Goal: Task Accomplishment & Management: Complete application form

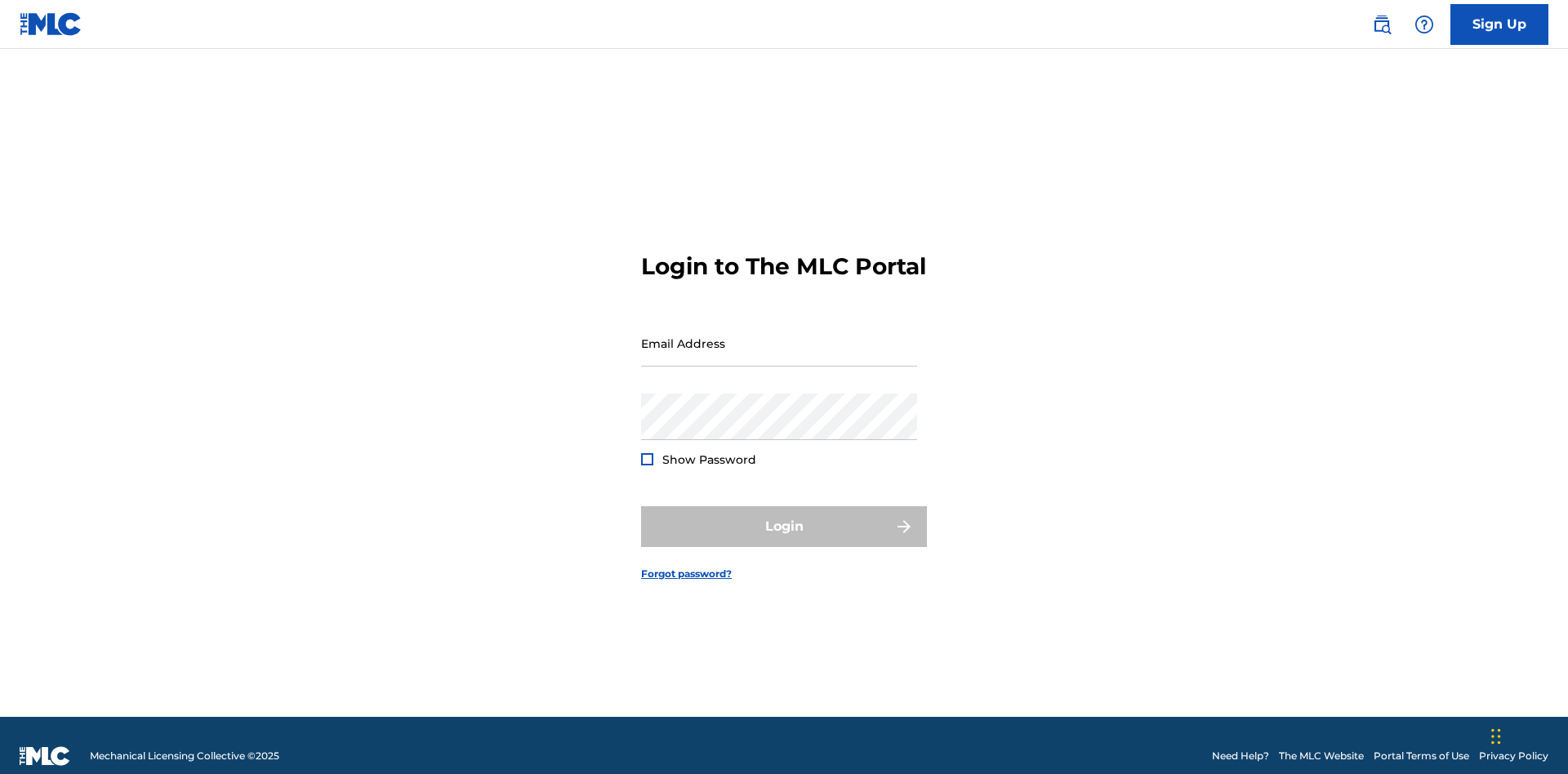
scroll to position [21, 0]
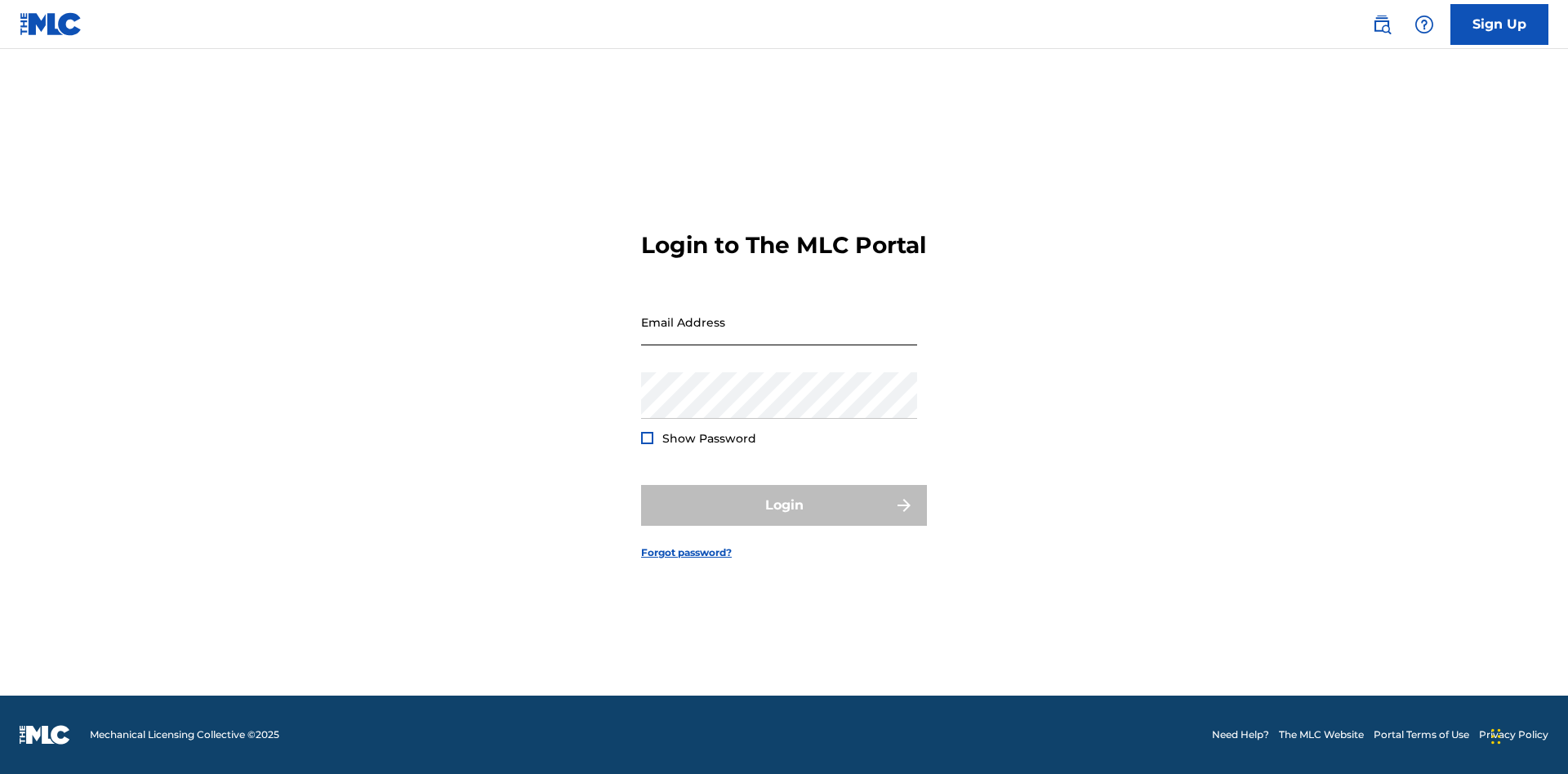
click at [779, 335] on input "Email Address" at bounding box center [779, 322] width 276 height 46
type input "[EMAIL_ADDRESS][DOMAIN_NAME]"
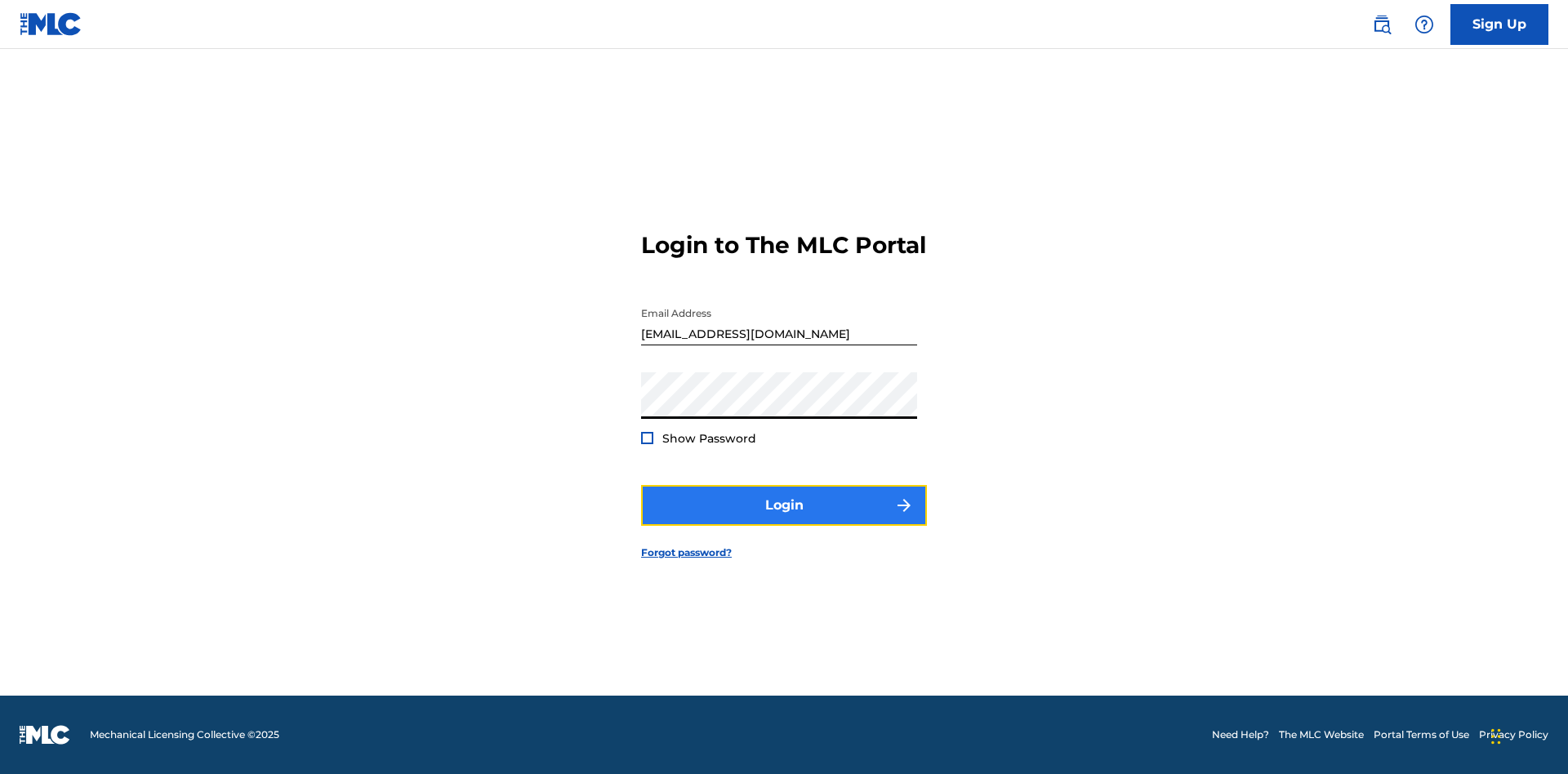
click at [784, 520] on button "Login" at bounding box center [784, 505] width 286 height 40
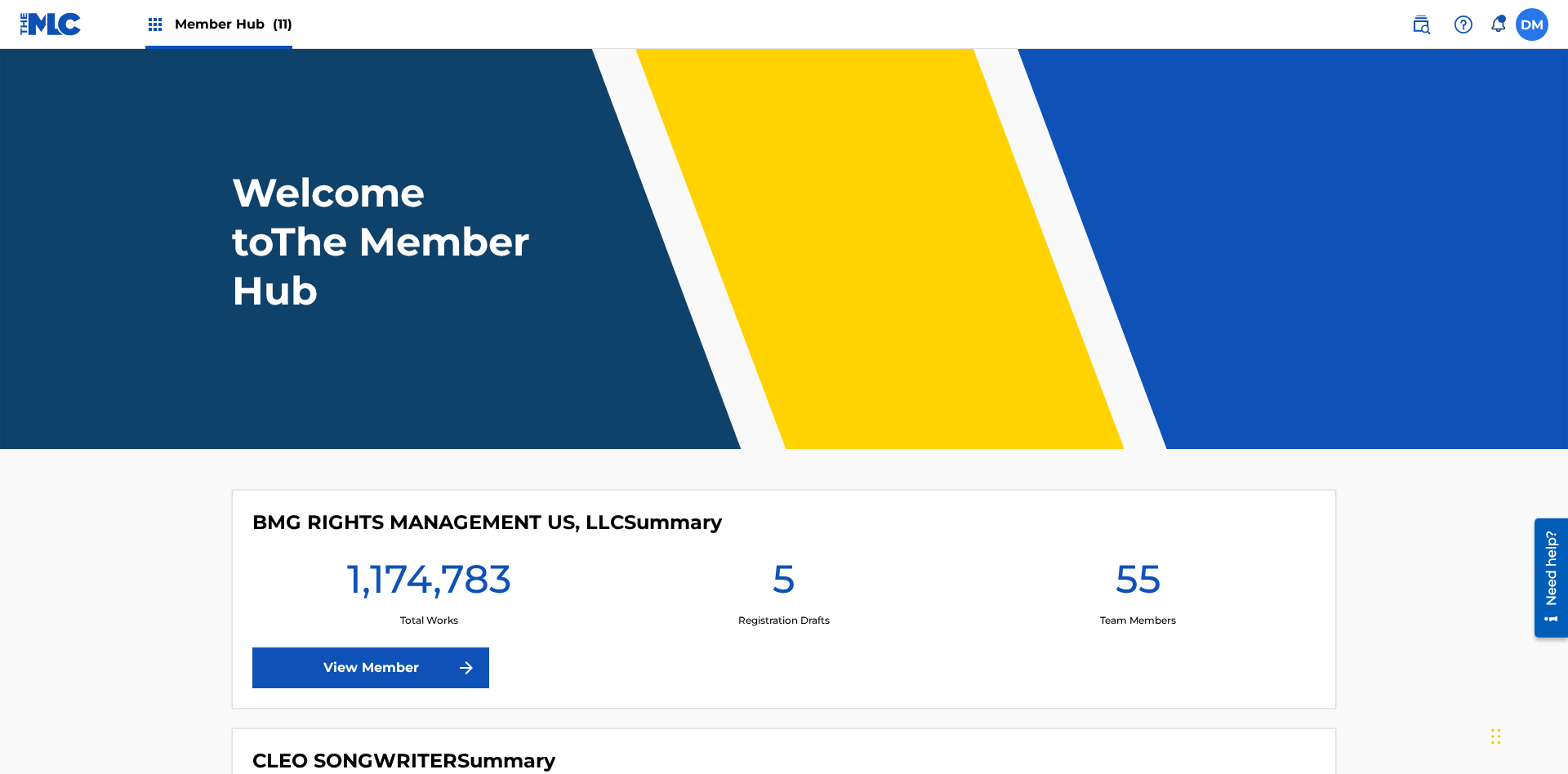
click at [1532, 24] on label at bounding box center [1532, 25] width 33 height 33
click at [1532, 25] on input "[PERSON_NAME] [PERSON_NAME] [PERSON_NAME][EMAIL_ADDRESS][DOMAIN_NAME] Notificat…" at bounding box center [1532, 25] width 0 height 0
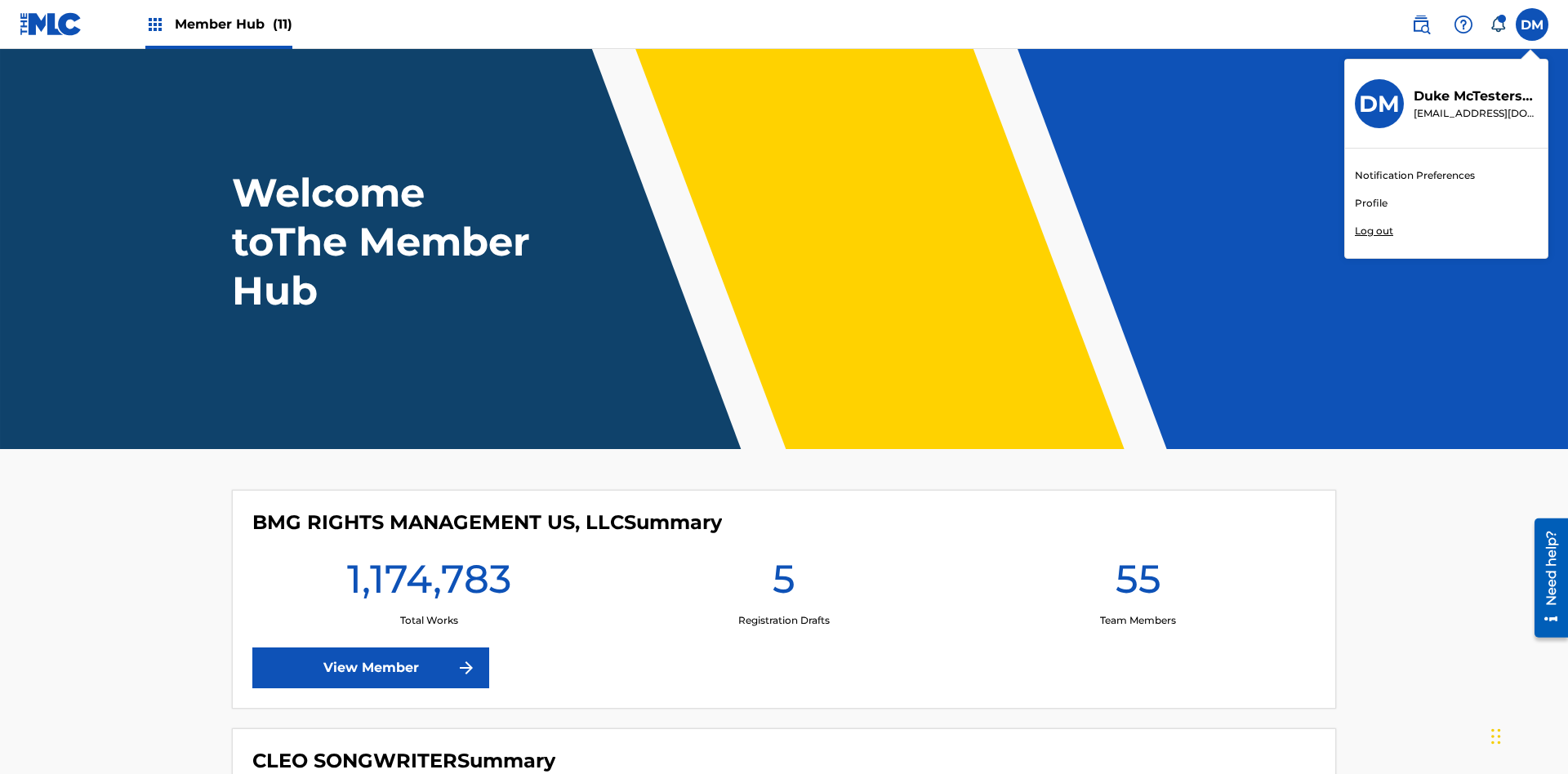
scroll to position [98, 0]
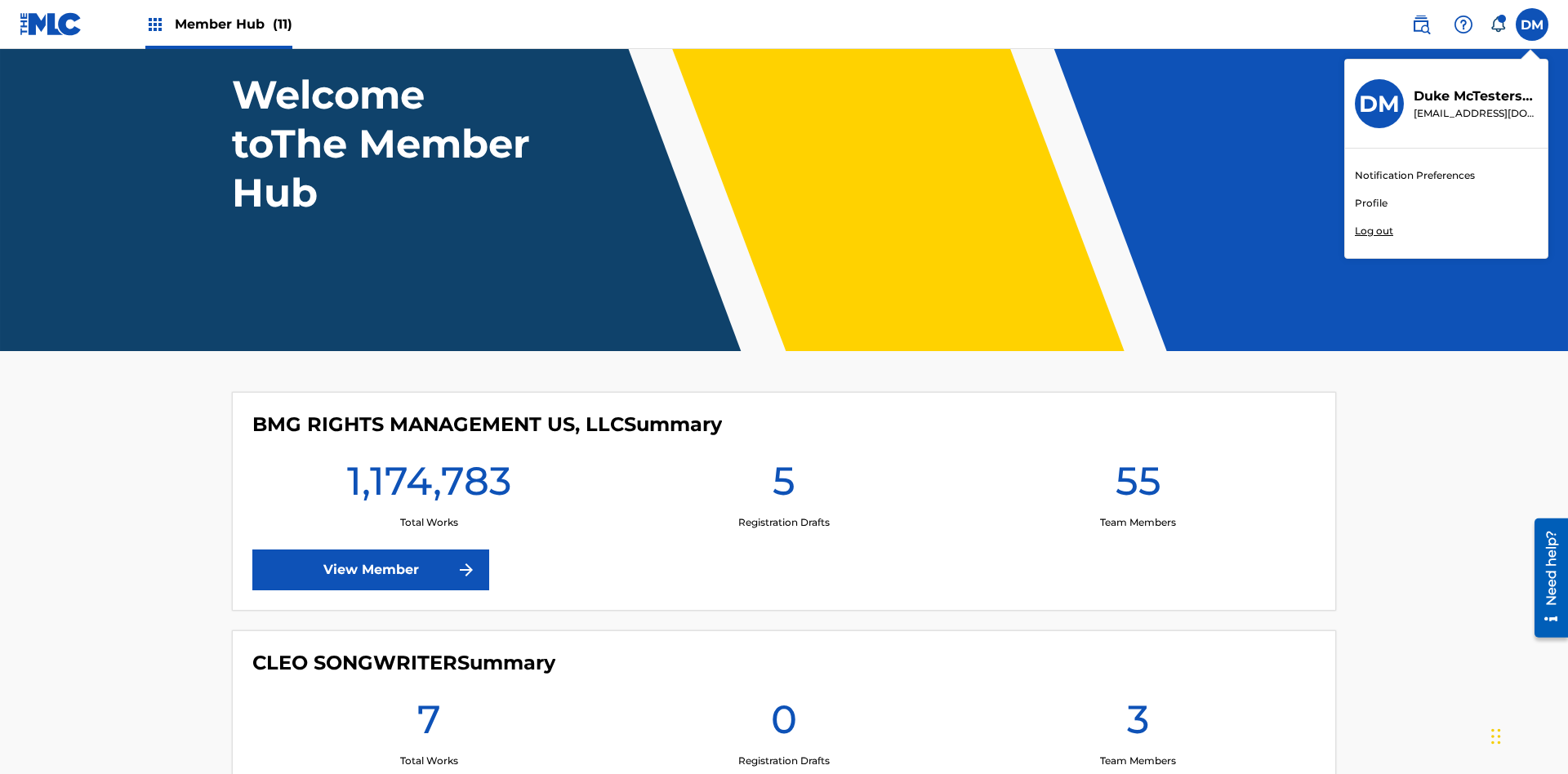
click at [1371, 203] on link "Profile" at bounding box center [1371, 203] width 33 height 15
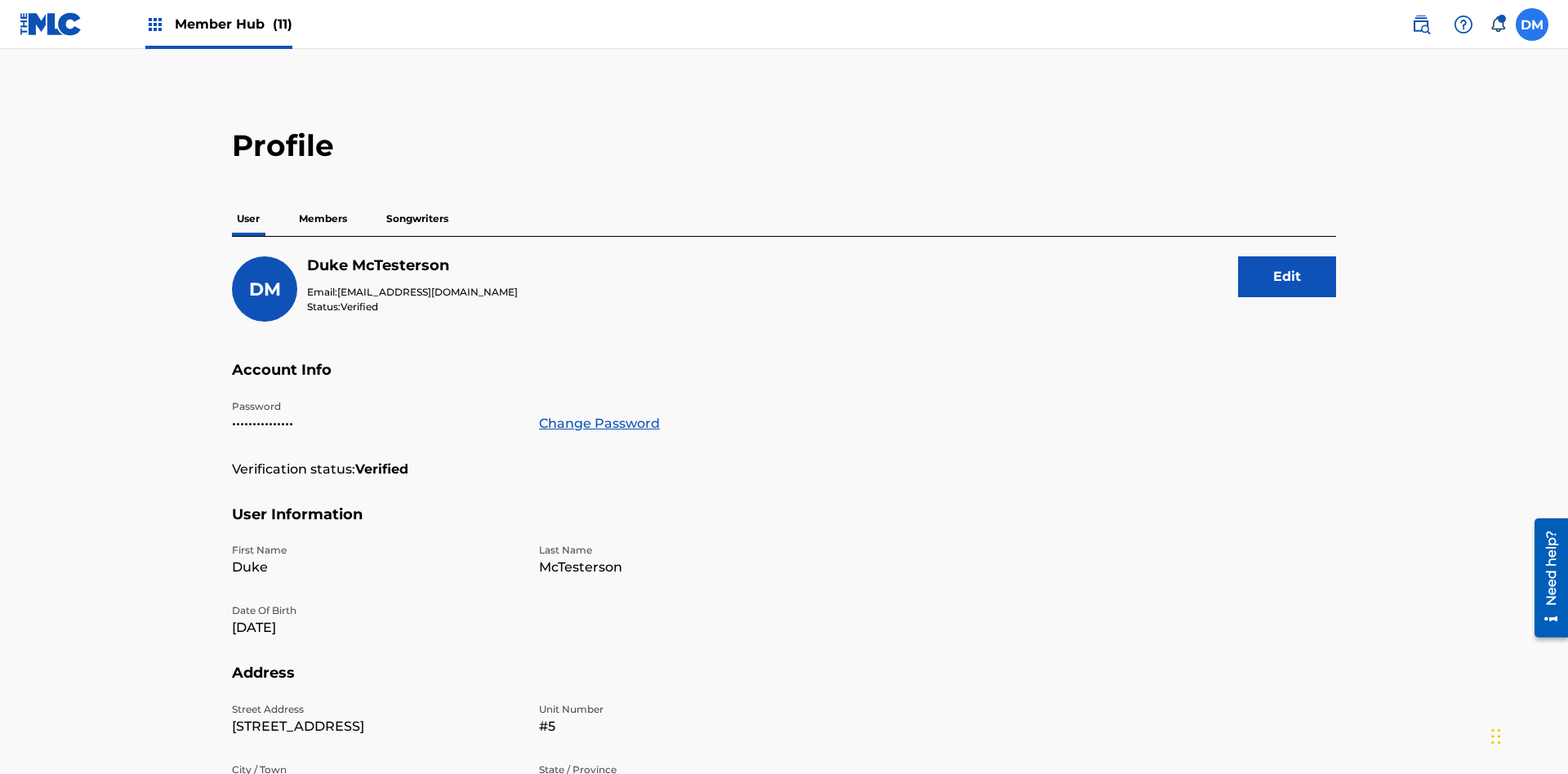
scroll to position [104, 0]
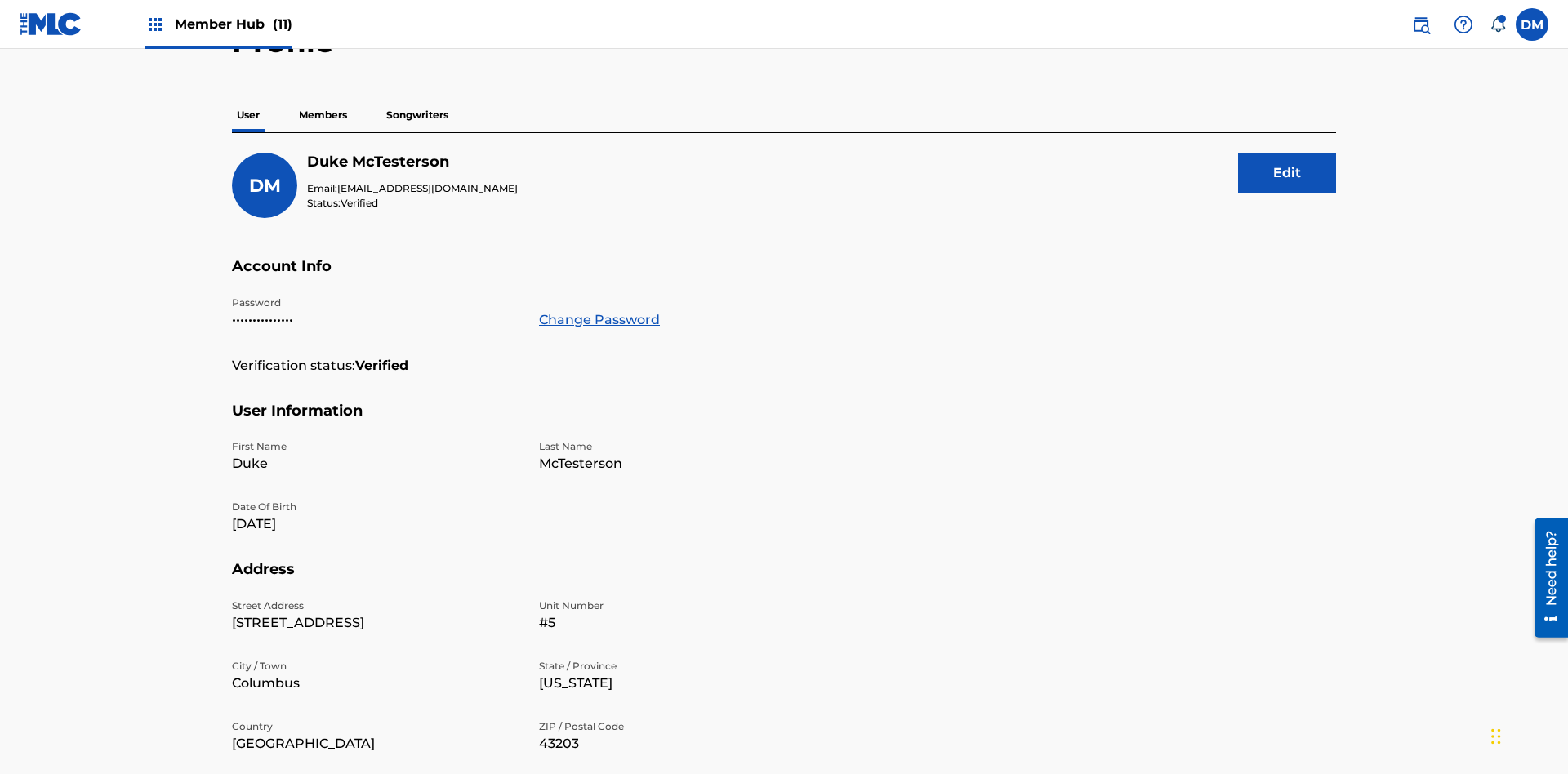
click at [323, 115] on p "Members" at bounding box center [323, 116] width 58 height 35
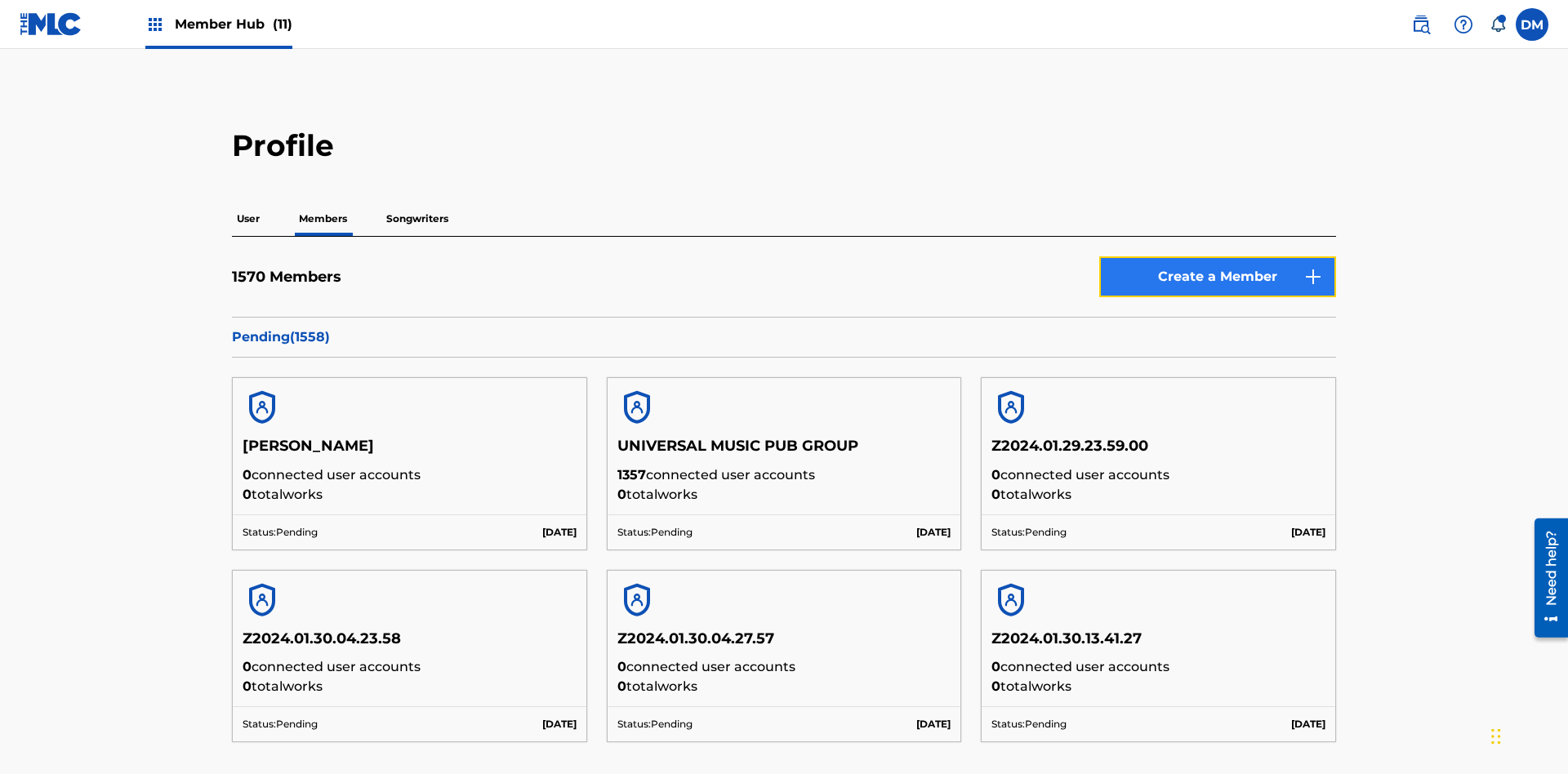
click at [1218, 256] on link "Create a Member" at bounding box center [1217, 276] width 237 height 40
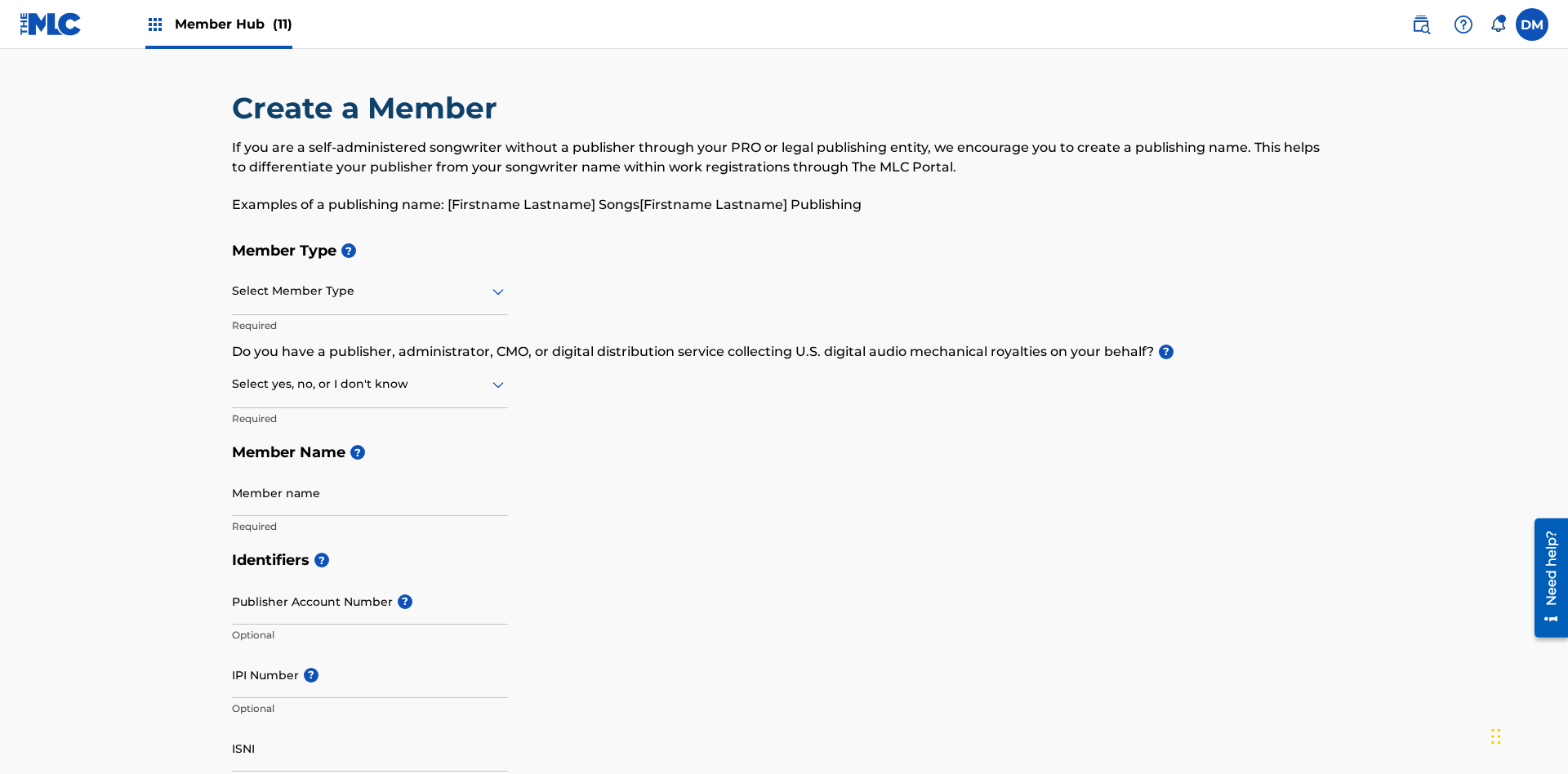
scroll to position [184, 0]
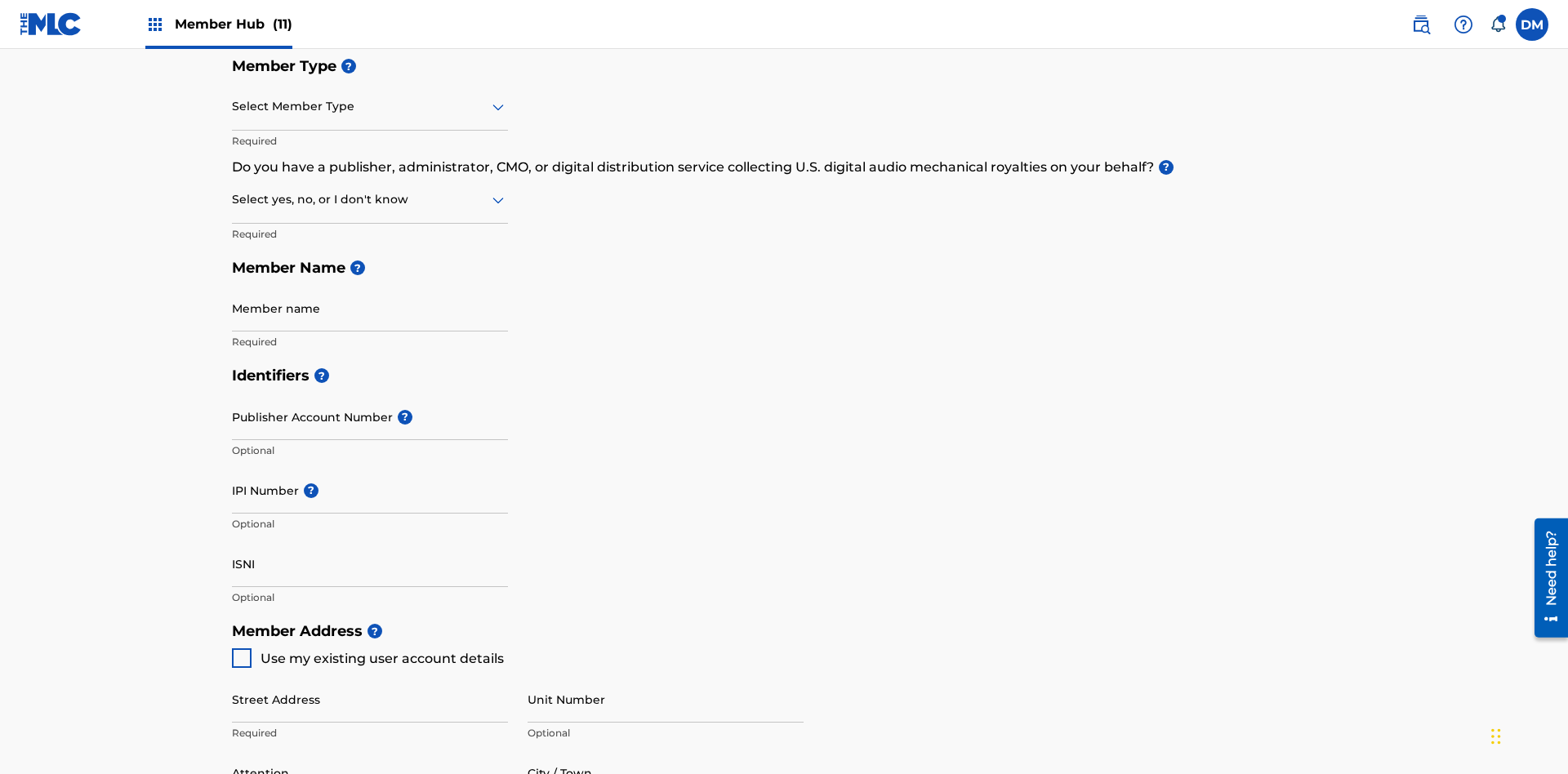
click at [233, 107] on input "text" at bounding box center [234, 107] width 3 height 17
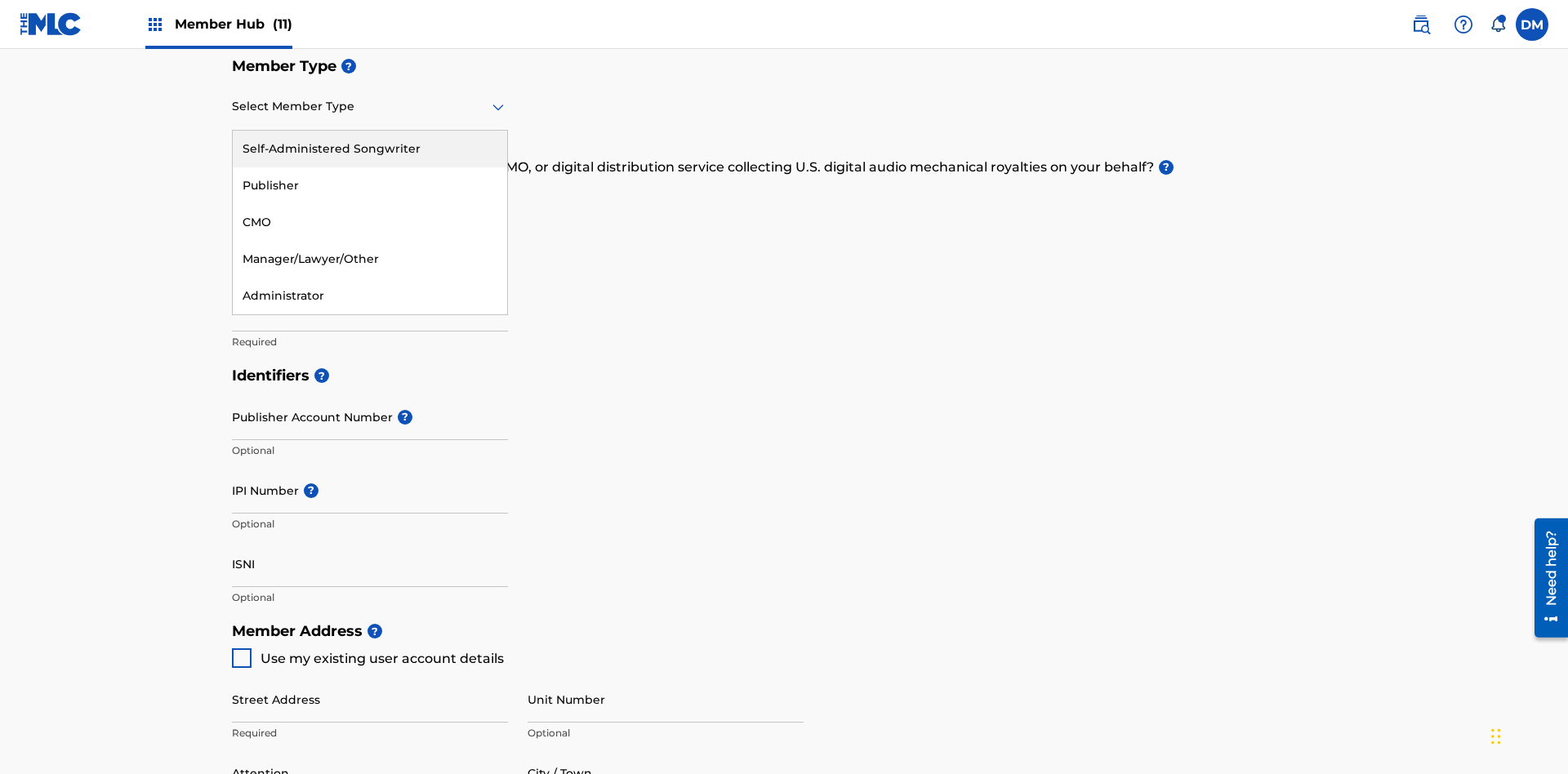
click at [370, 149] on div "Self-Administered Songwriter" at bounding box center [370, 149] width 274 height 36
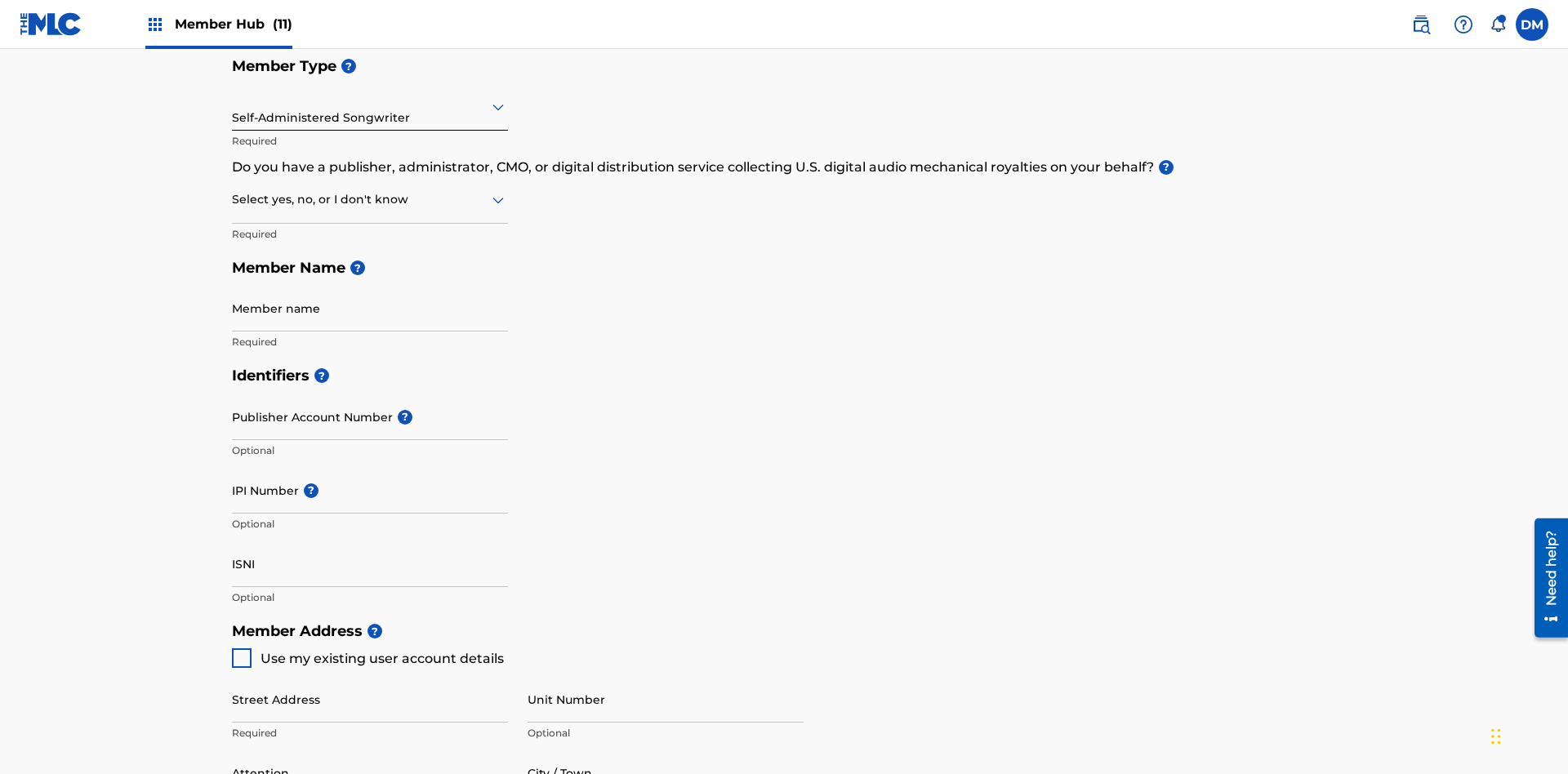
scroll to position [278, 0]
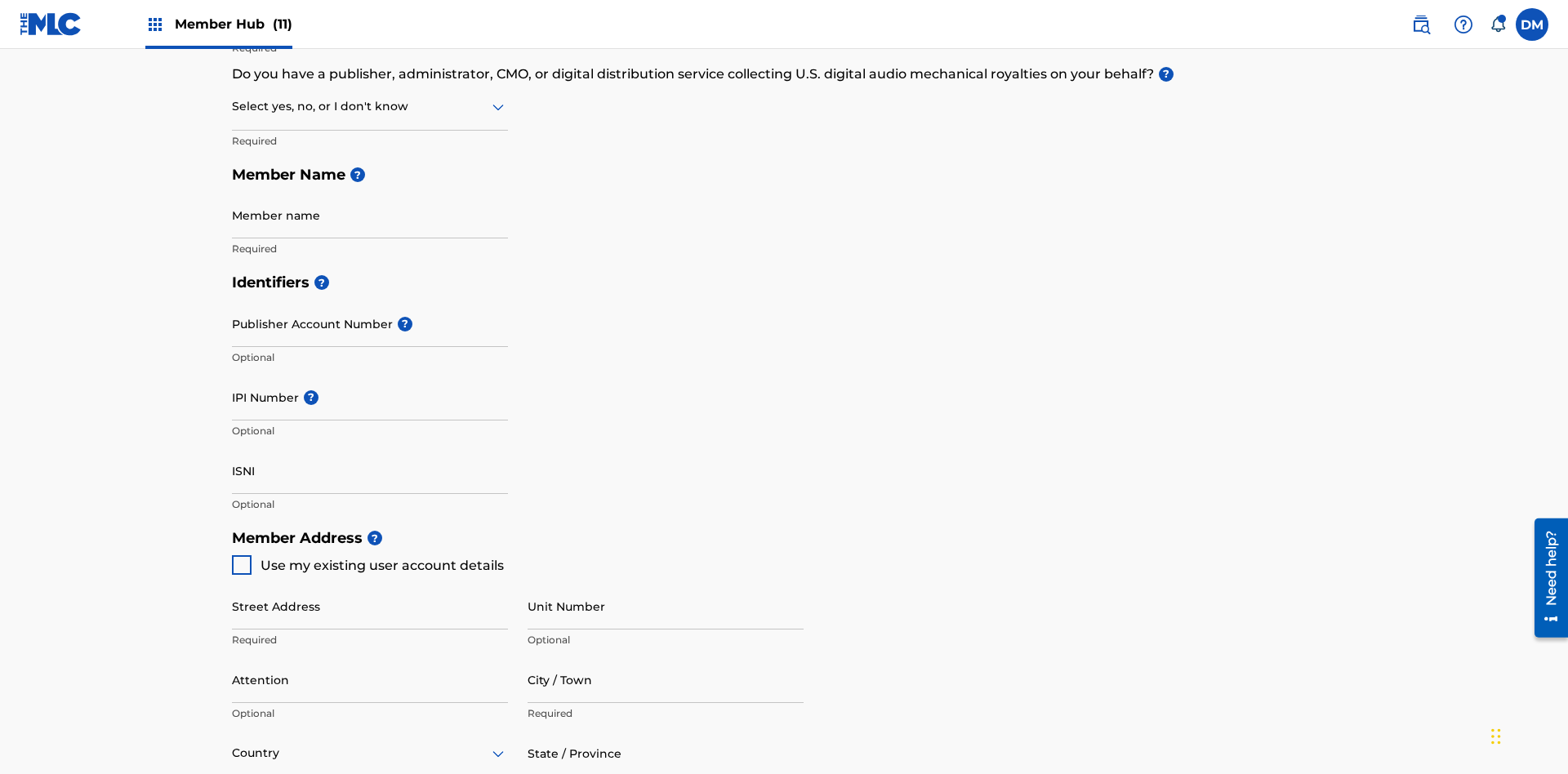
click at [233, 107] on input "text" at bounding box center [234, 107] width 3 height 17
click at [370, 185] on div "No" at bounding box center [370, 186] width 274 height 36
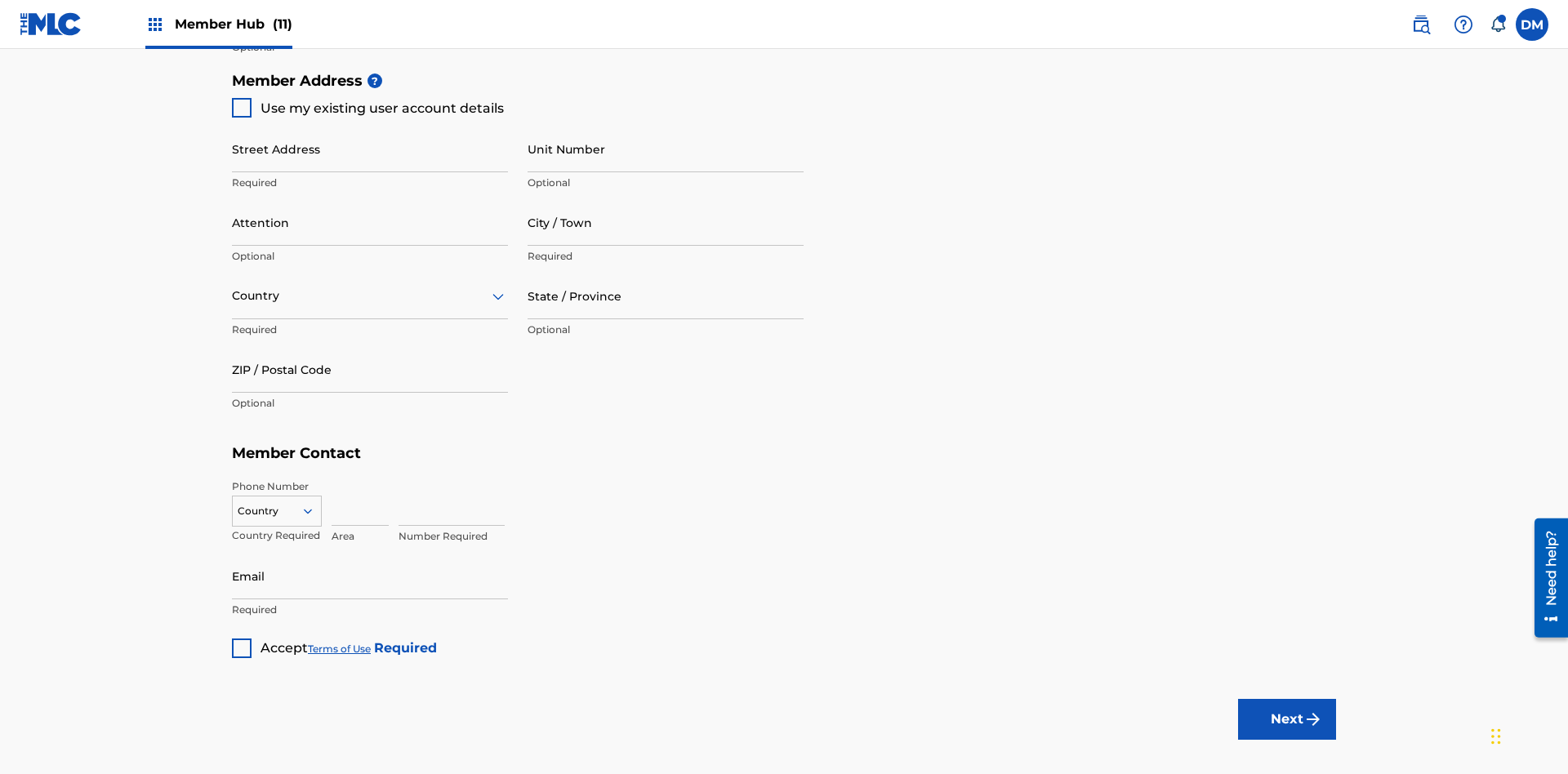
click at [367, 107] on span "Use my existing user account details" at bounding box center [382, 108] width 244 height 16
type input "[STREET_ADDRESS]"
type input "Columbus"
type input "43203"
type input "740"
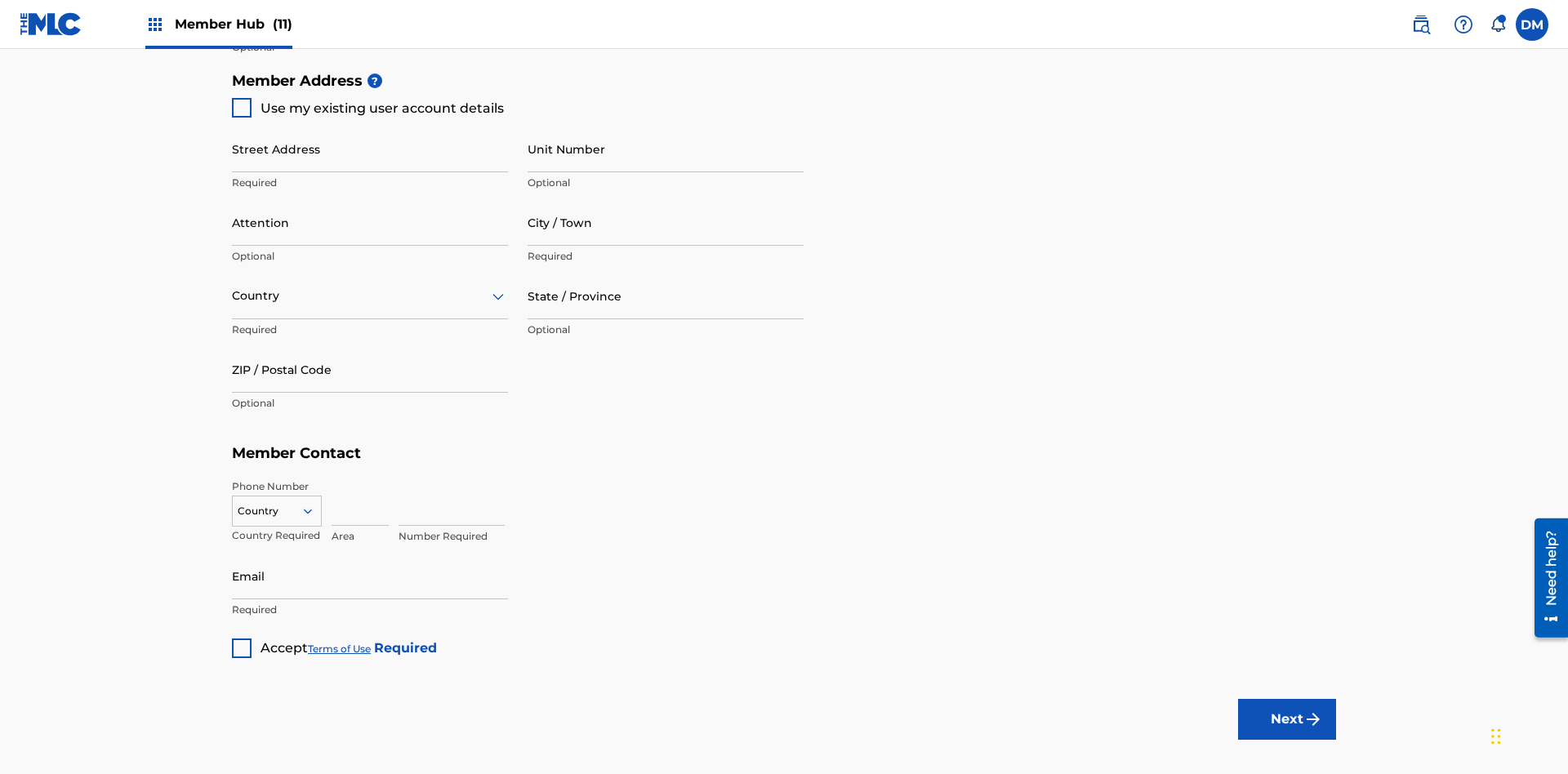
type input "8086351"
type input "[EMAIL_ADDRESS][DOMAIN_NAME]"
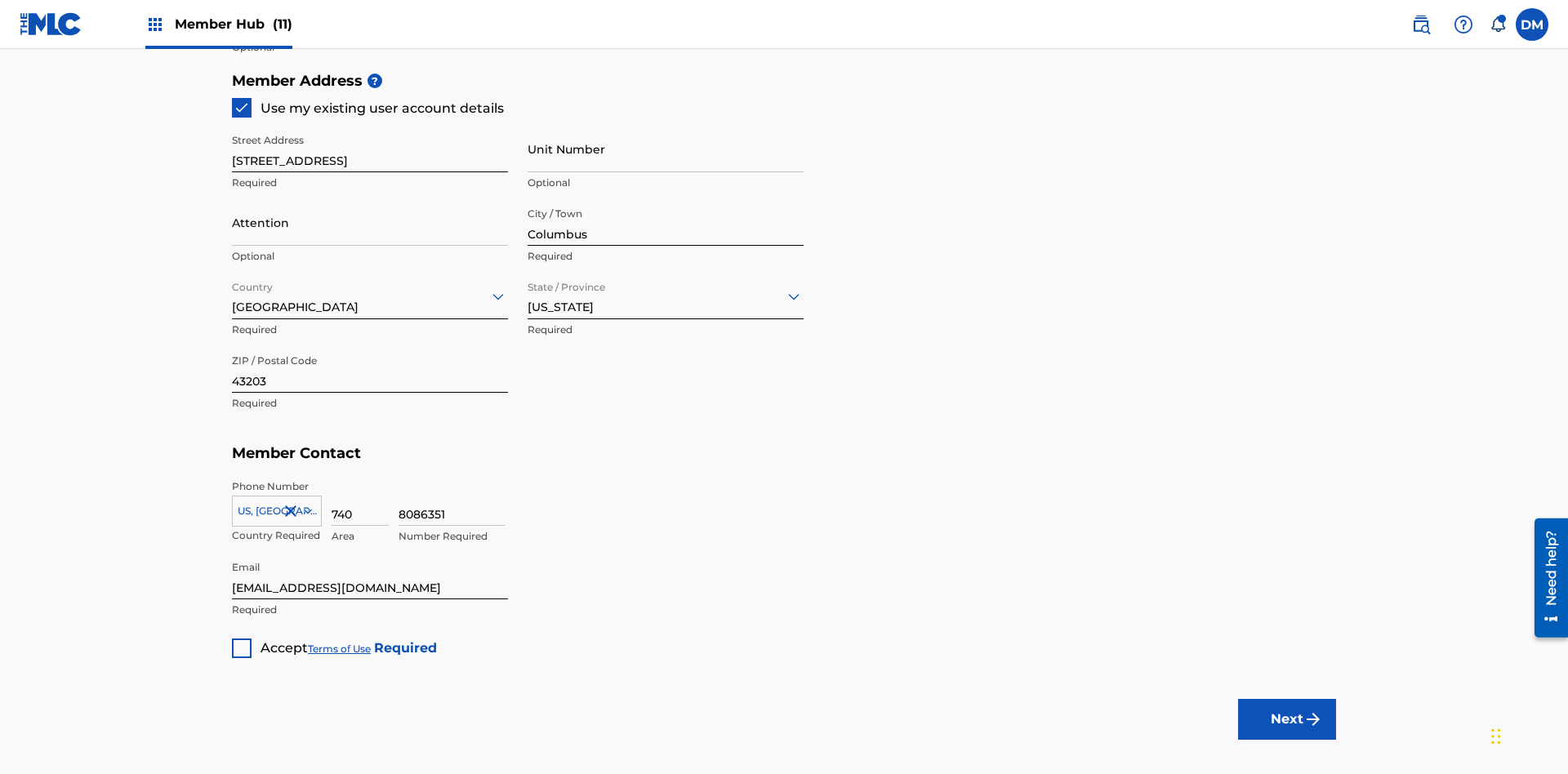
scroll to position [372, 0]
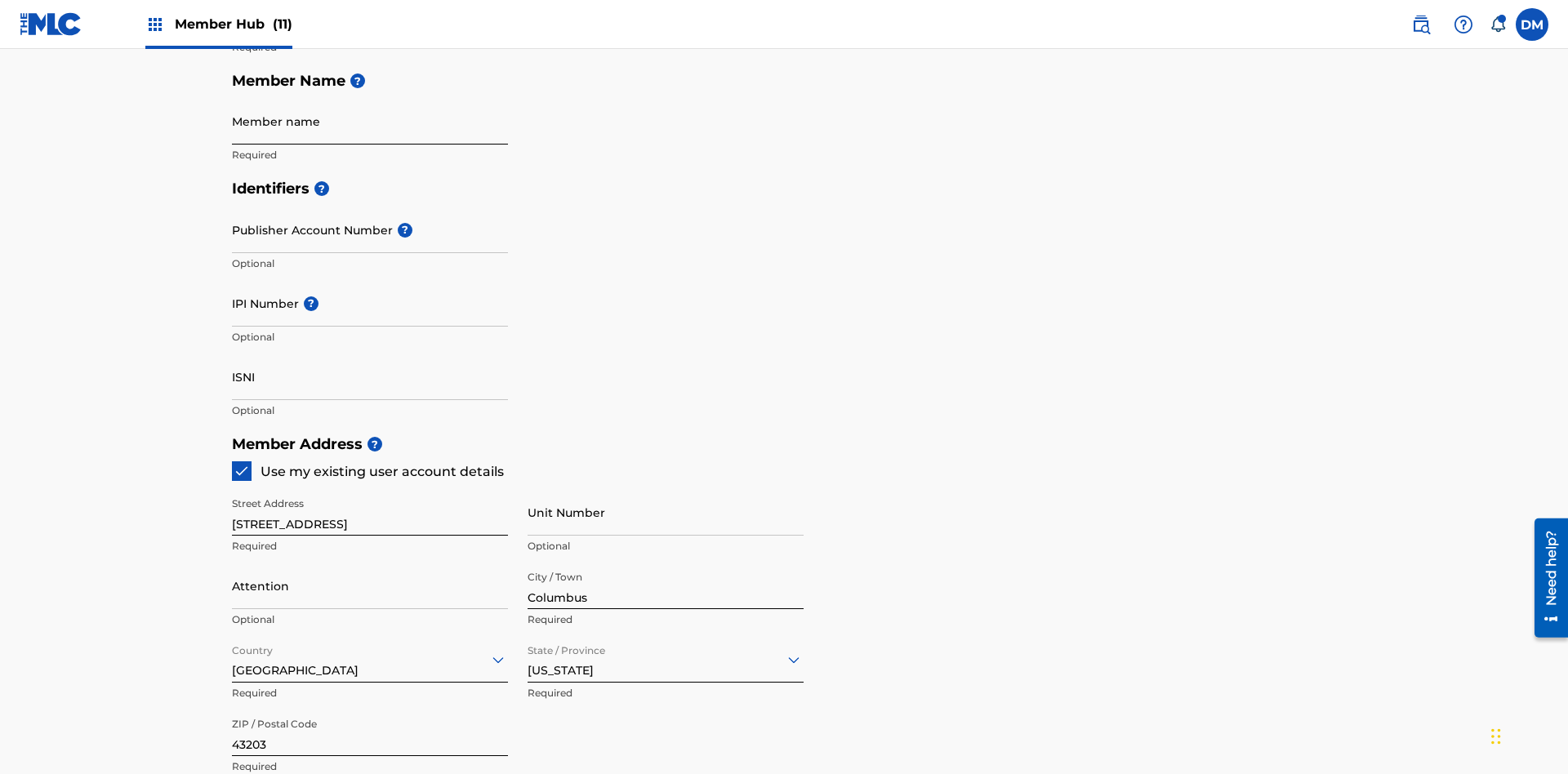
click at [370, 121] on input "Member name" at bounding box center [370, 121] width 276 height 46
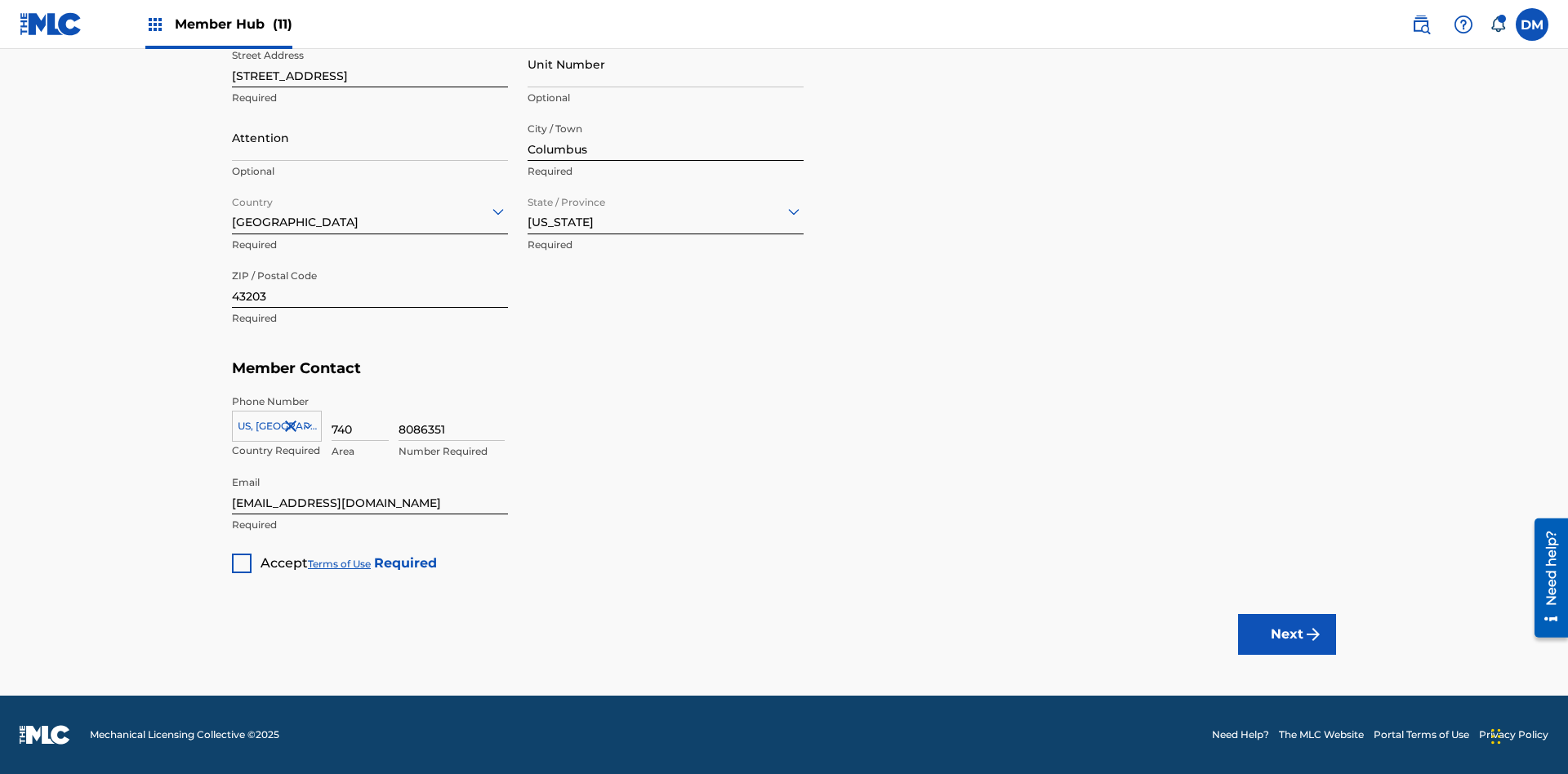
type input "Z2025.09.24.04.26.18"
click at [242, 563] on div at bounding box center [242, 563] width 20 height 20
click at [1287, 634] on button "Next" at bounding box center [1287, 634] width 98 height 40
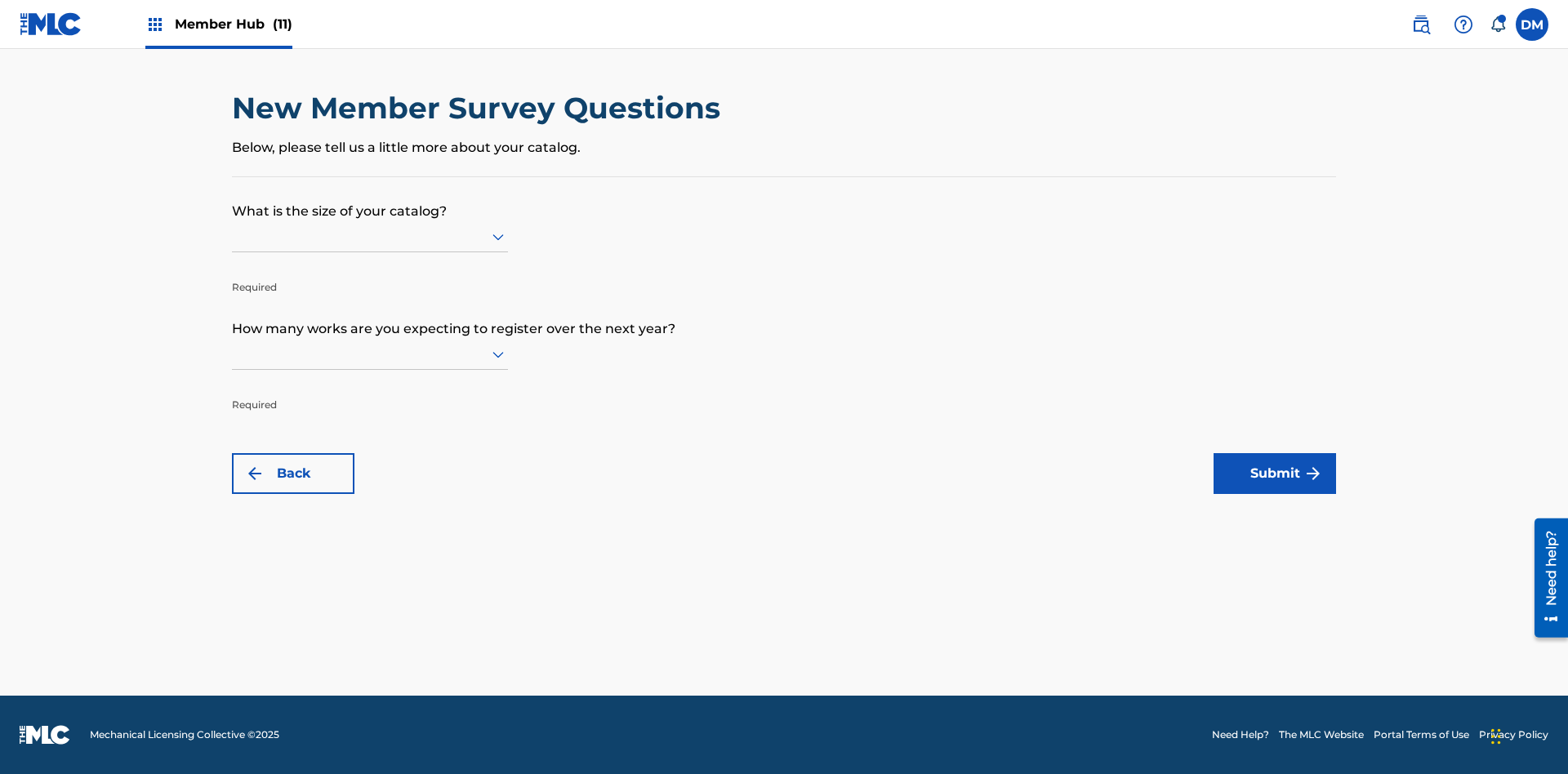
click at [233, 236] on input "text" at bounding box center [234, 236] width 3 height 17
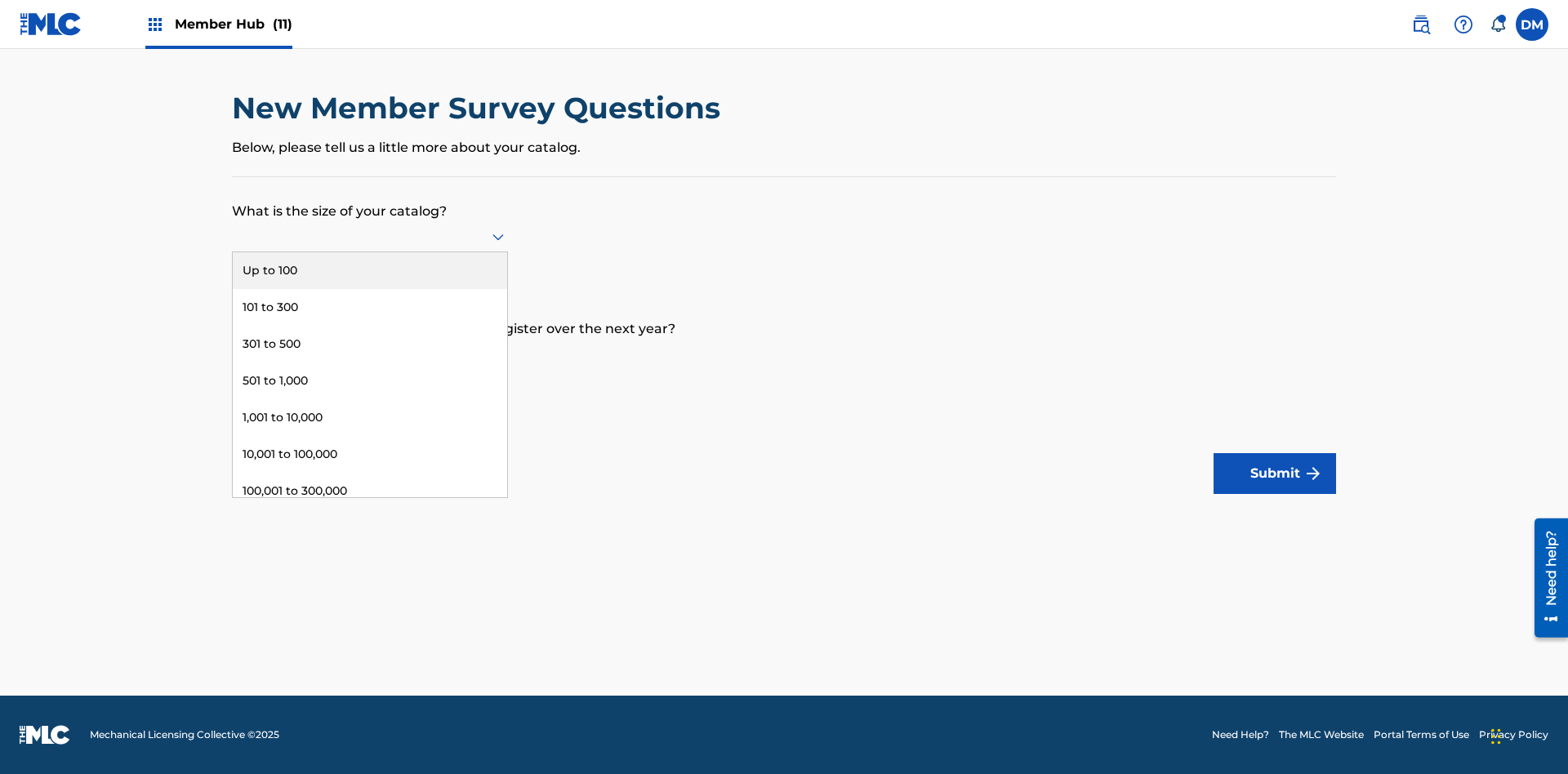
click at [370, 546] on div "Over 500,000" at bounding box center [370, 564] width 274 height 36
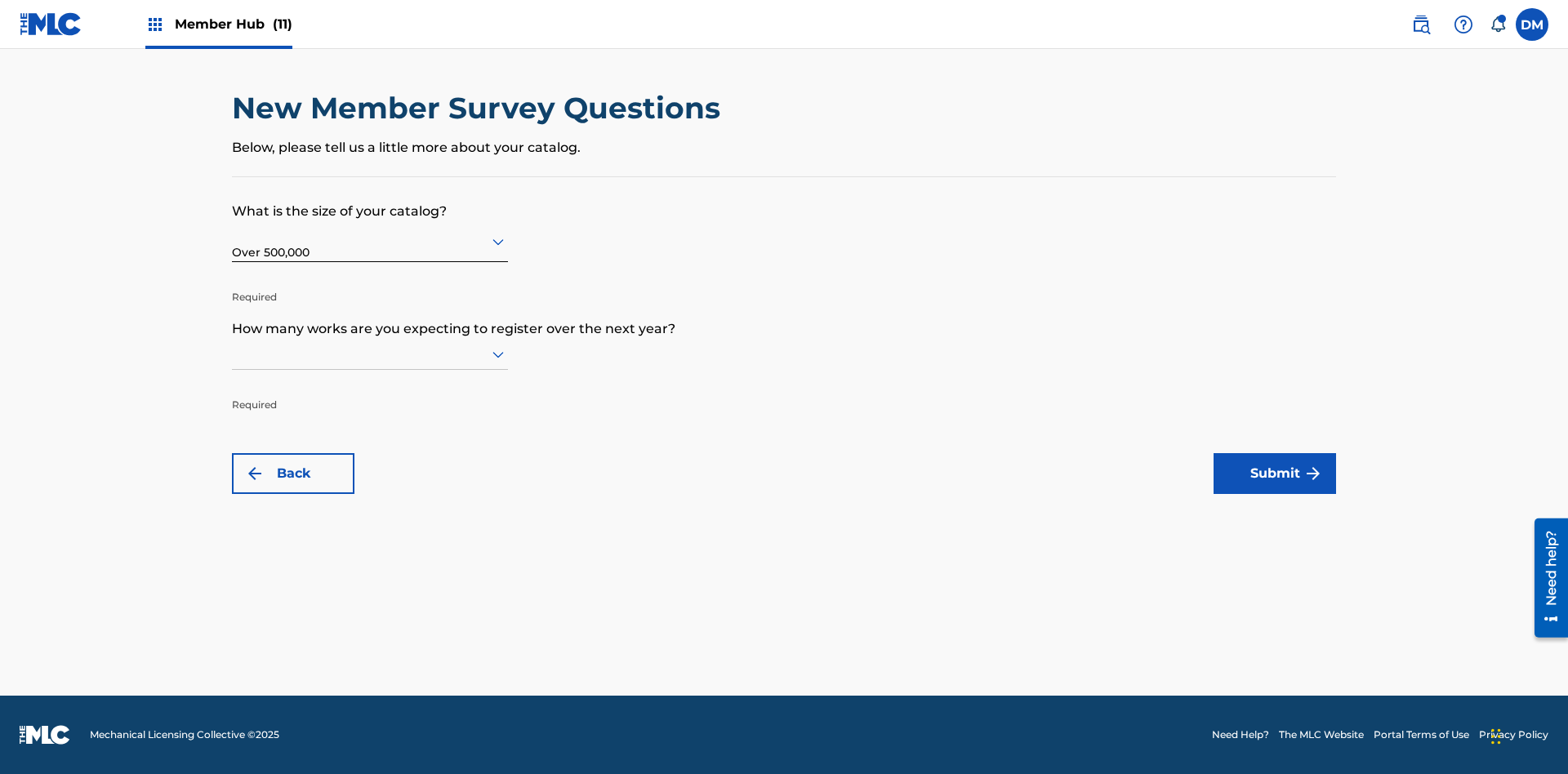
click at [233, 354] on input "text" at bounding box center [234, 354] width 3 height 17
click at [370, 388] on div "Up to 100" at bounding box center [370, 388] width 274 height 36
click at [1275, 473] on button "Submit" at bounding box center [1275, 473] width 122 height 40
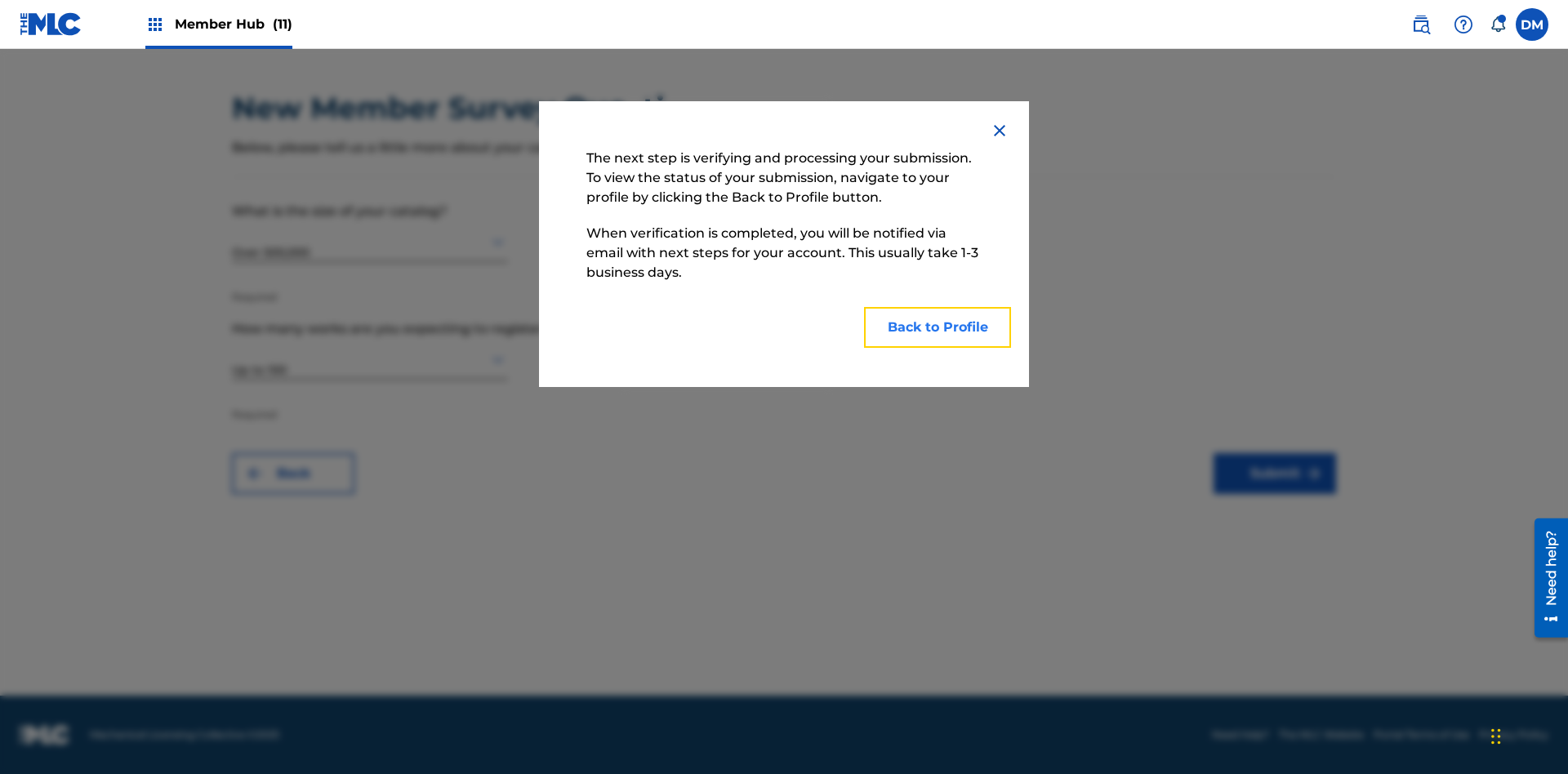
click at [938, 327] on button "Back to Profile" at bounding box center [938, 327] width 147 height 40
